Goal: Information Seeking & Learning: Compare options

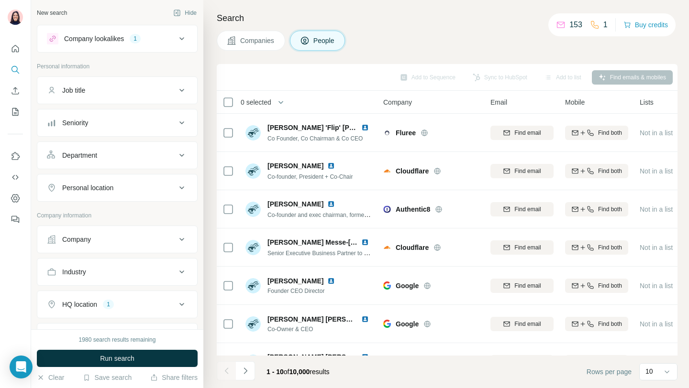
click at [160, 40] on div "Company lookalikes 1" at bounding box center [111, 38] width 129 height 11
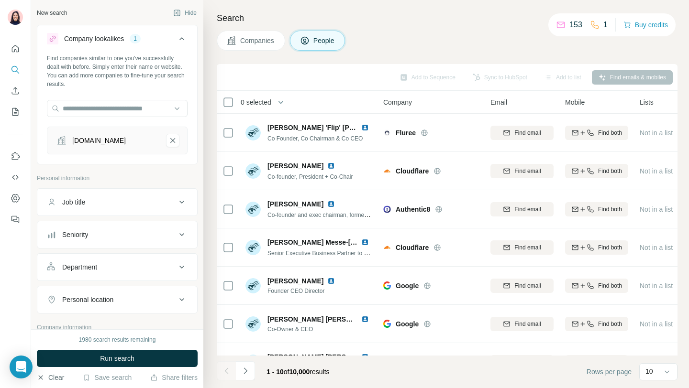
click at [56, 379] on button "Clear" at bounding box center [50, 378] width 27 height 10
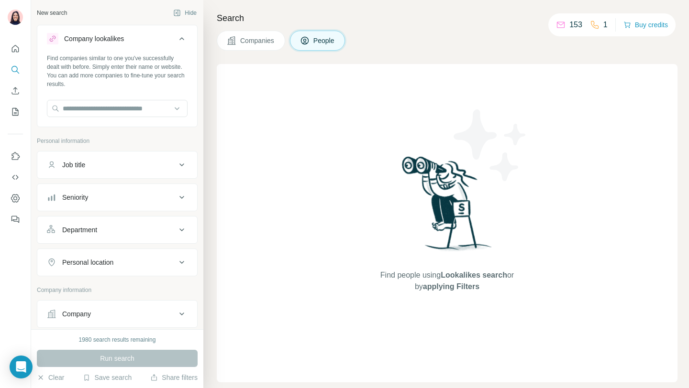
click at [242, 42] on span "Companies" at bounding box center [257, 41] width 35 height 10
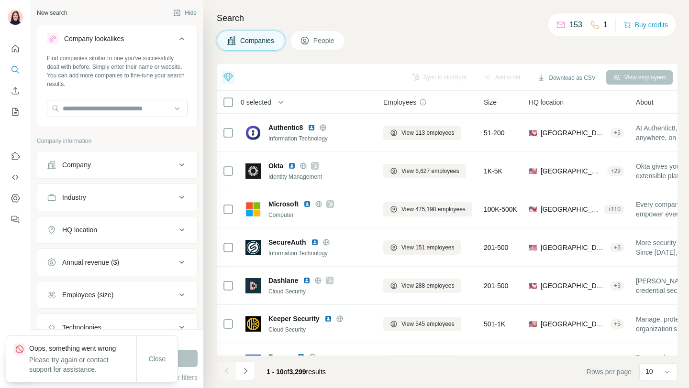
click at [158, 357] on span "Close" at bounding box center [157, 359] width 17 height 10
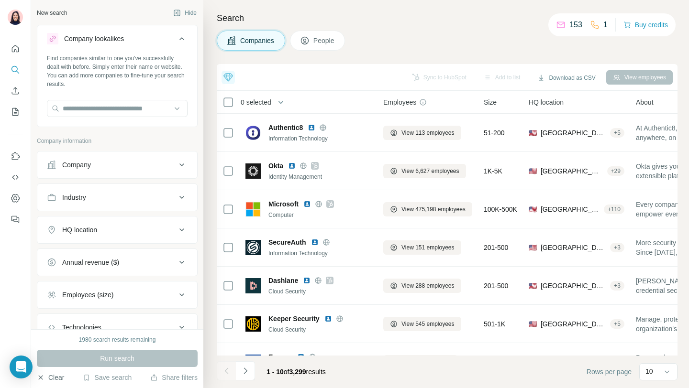
click at [55, 374] on button "Clear" at bounding box center [50, 378] width 27 height 10
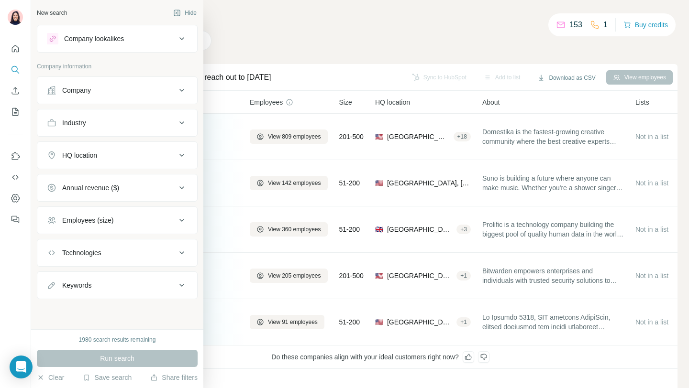
click at [76, 88] on div "Company" at bounding box center [76, 91] width 29 height 10
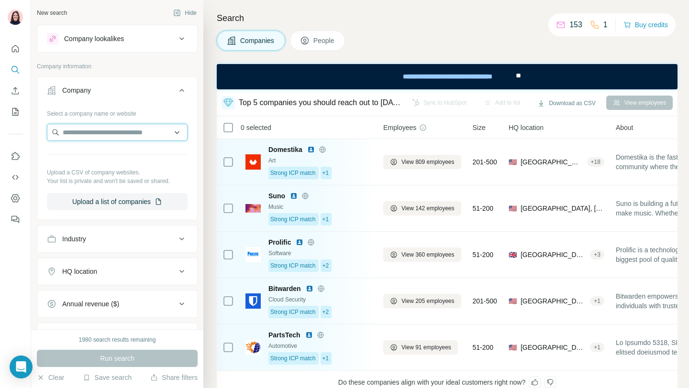
click at [86, 128] on input "text" at bounding box center [117, 132] width 141 height 17
type input "*******"
type input "****"
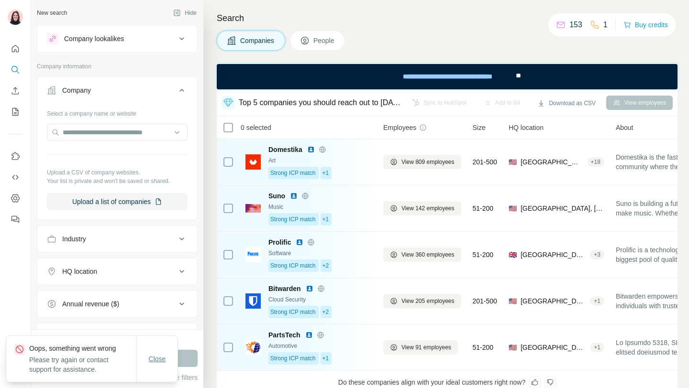
click at [155, 363] on span "Close" at bounding box center [157, 359] width 17 height 10
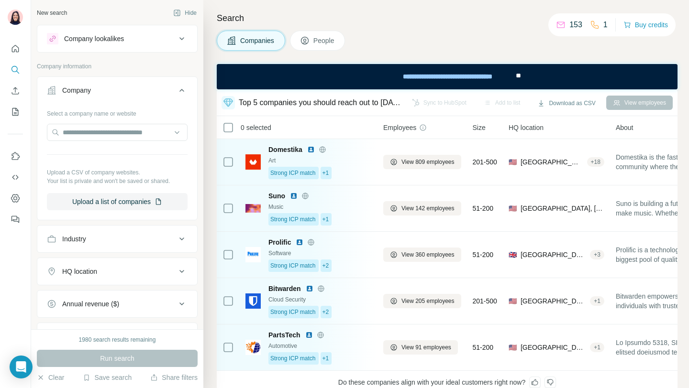
scroll to position [113, 0]
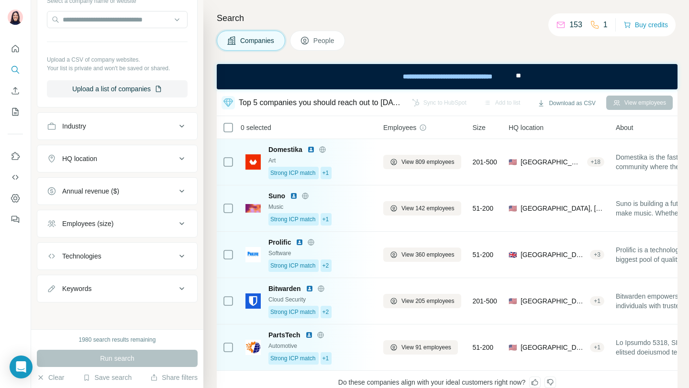
click at [132, 226] on div "Employees (size)" at bounding box center [111, 224] width 129 height 10
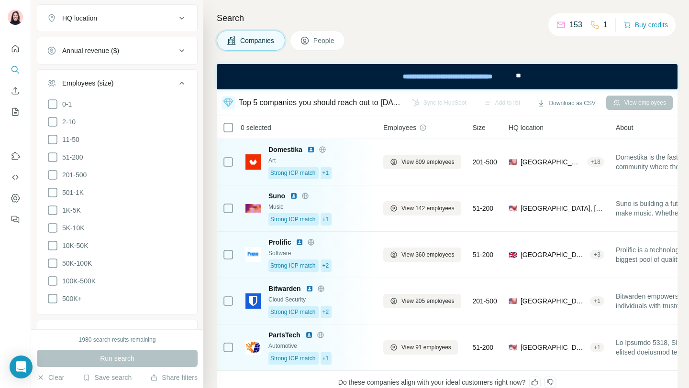
scroll to position [328, 0]
